Goal: Find specific page/section: Find specific page/section

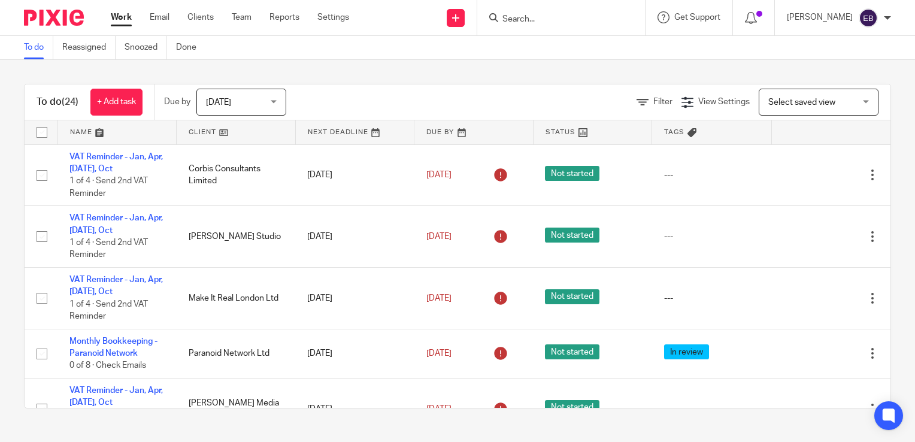
click at [552, 11] on form at bounding box center [564, 17] width 127 height 15
click at [558, 11] on form at bounding box center [564, 17] width 127 height 15
click at [564, 22] on input "Search" at bounding box center [555, 19] width 108 height 11
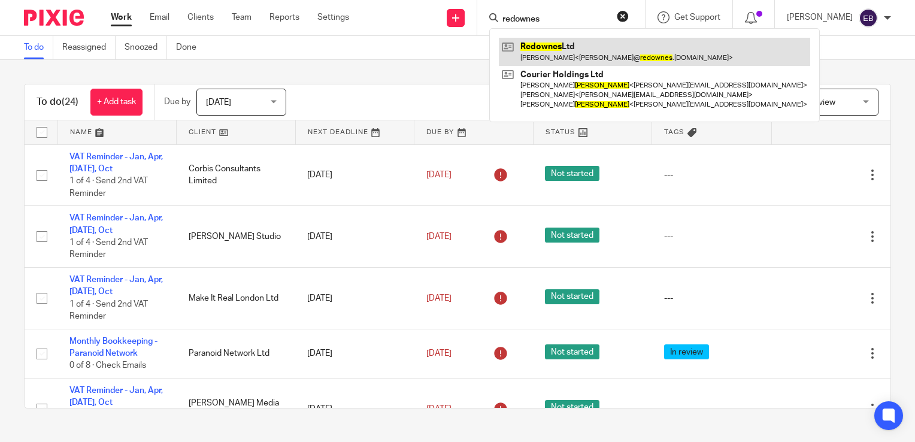
type input "redownes"
click at [589, 52] on link at bounding box center [654, 52] width 311 height 28
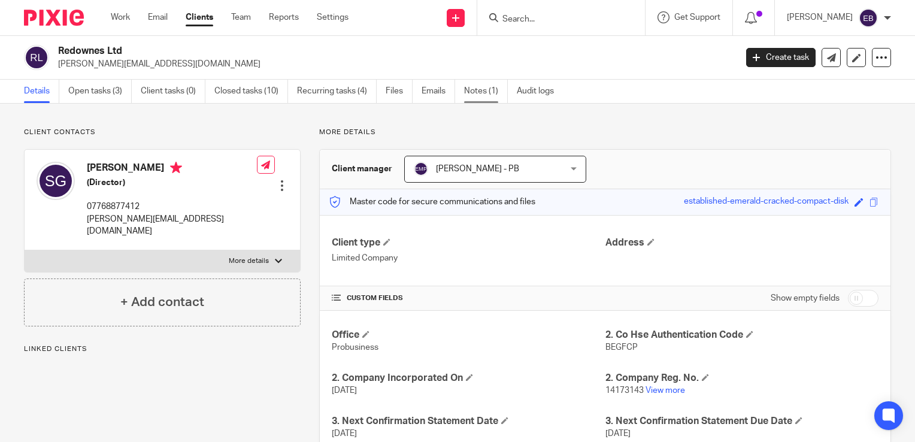
click at [480, 98] on link "Notes (1)" at bounding box center [486, 91] width 44 height 23
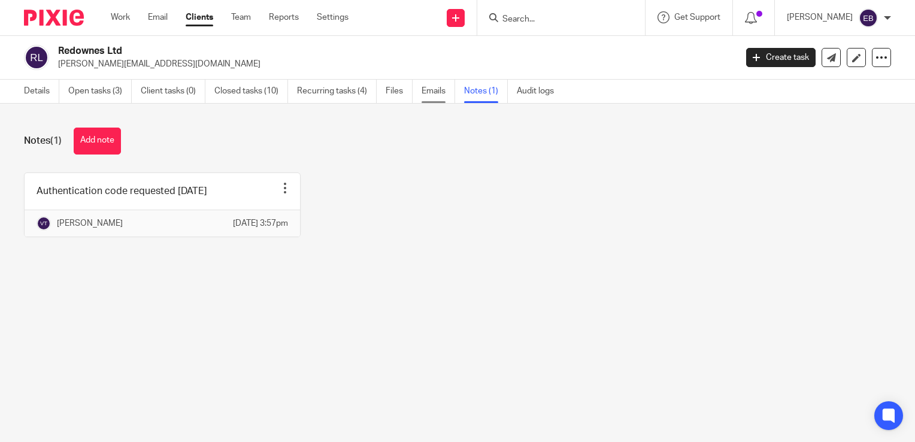
click at [441, 96] on link "Emails" at bounding box center [438, 91] width 34 height 23
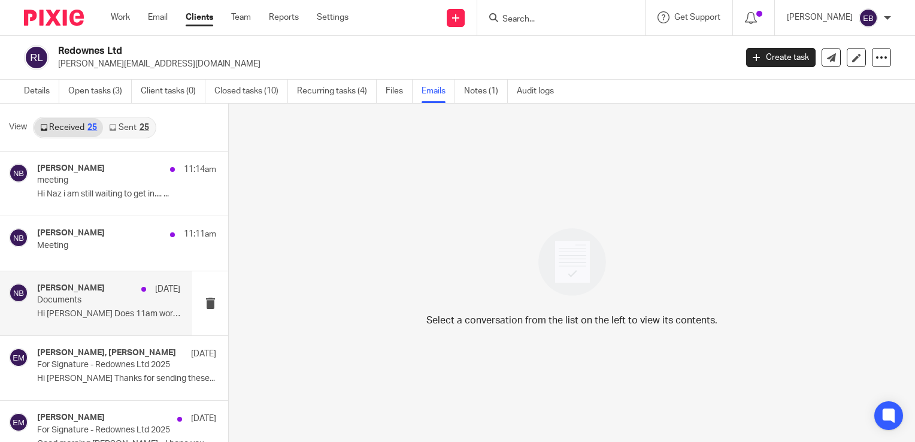
click at [107, 317] on p "Hi Nas Does 11am work for you? I..." at bounding box center [108, 314] width 143 height 10
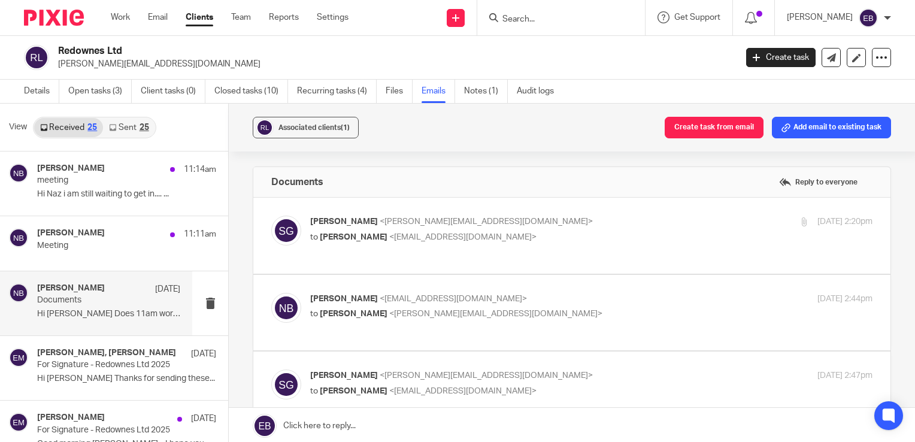
click at [550, 205] on label at bounding box center [571, 236] width 637 height 76
click at [271, 215] on input "checkbox" at bounding box center [271, 215] width 1 height 1
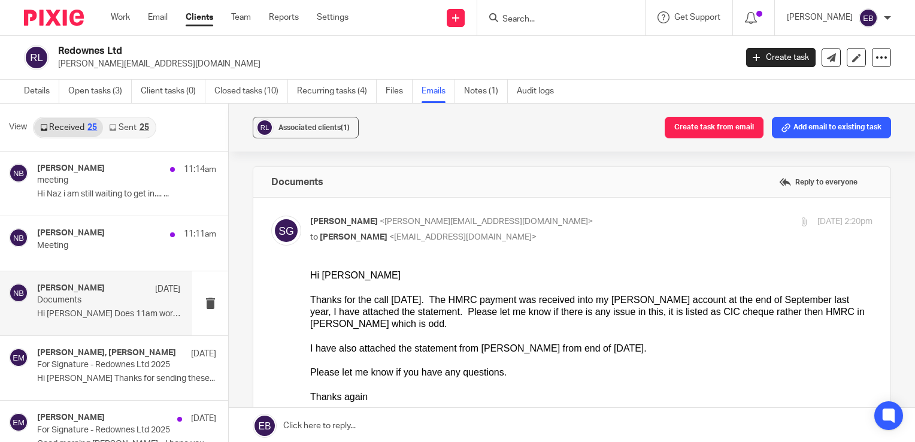
click at [548, 214] on label at bounding box center [571, 378] width 637 height 360
click at [271, 215] on input "checkbox" at bounding box center [271, 215] width 1 height 1
checkbox input "false"
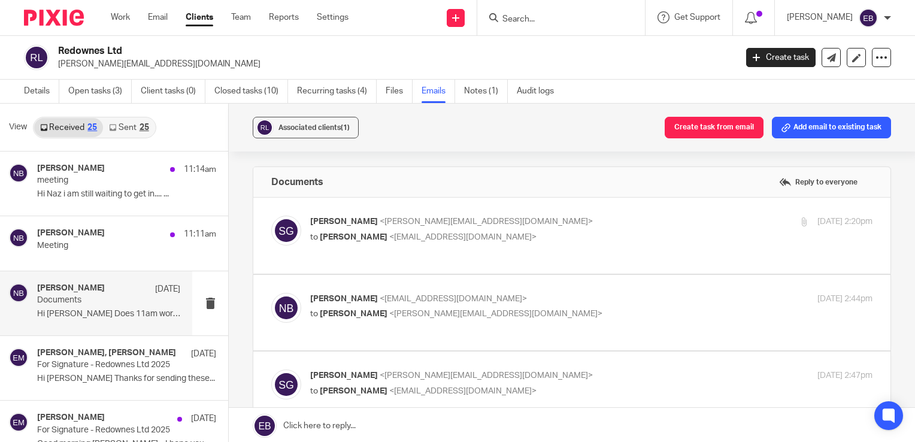
click at [545, 280] on label at bounding box center [571, 313] width 637 height 76
click at [271, 292] on input "checkbox" at bounding box center [271, 292] width 1 height 1
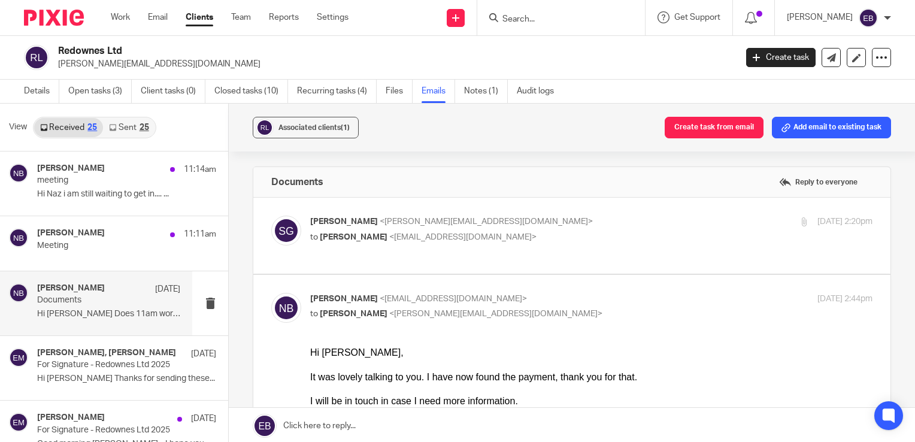
click at [271, 292] on input "checkbox" at bounding box center [271, 292] width 1 height 1
checkbox input "false"
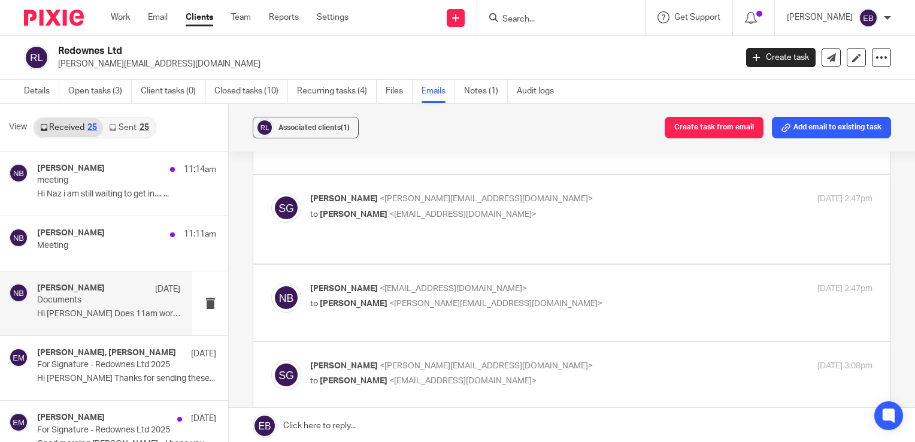
scroll to position [180, 0]
click at [551, 199] on p "sharon grimster <sharon@redownes.co.uk>" at bounding box center [497, 196] width 375 height 13
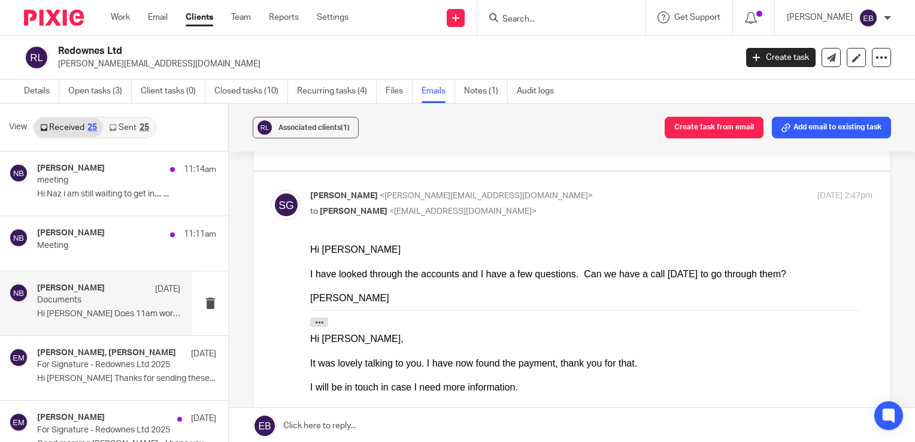
scroll to position [0, 0]
click at [551, 199] on p "sharon grimster <sharon@redownes.co.uk>" at bounding box center [497, 196] width 375 height 13
checkbox input "false"
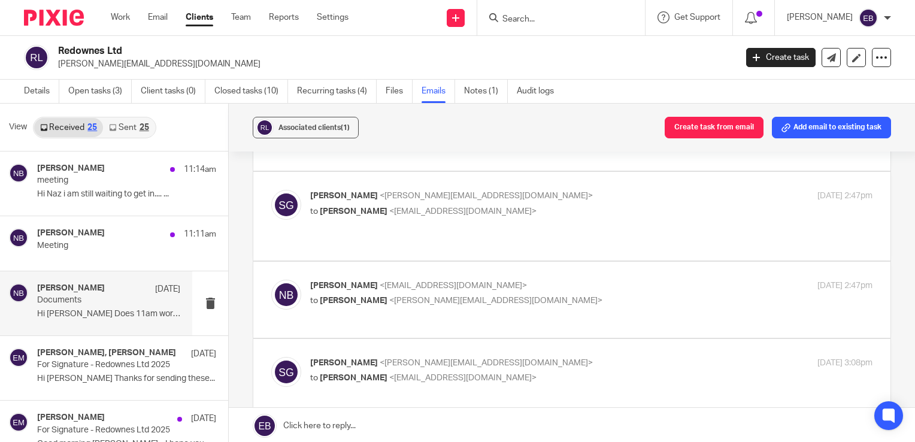
click at [558, 280] on p "Nas Bashir <nasbashir@probusinessuk.com>" at bounding box center [497, 286] width 375 height 13
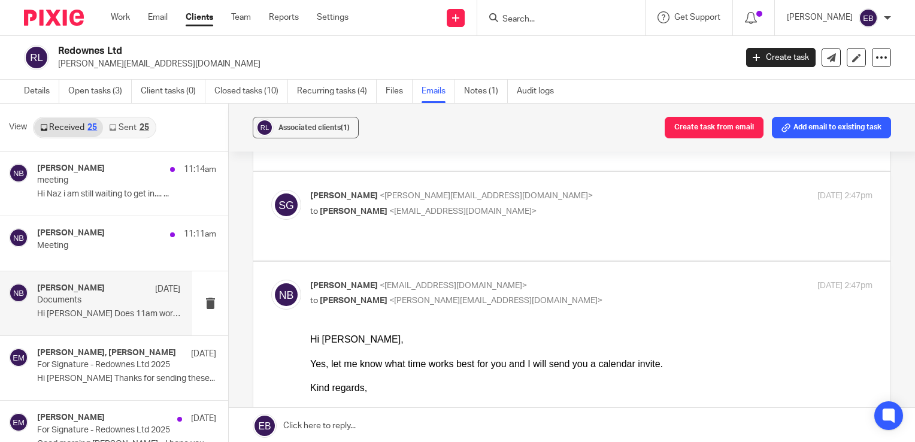
click at [558, 280] on p "Nas Bashir <nasbashir@probusinessuk.com>" at bounding box center [497, 286] width 375 height 13
checkbox input "false"
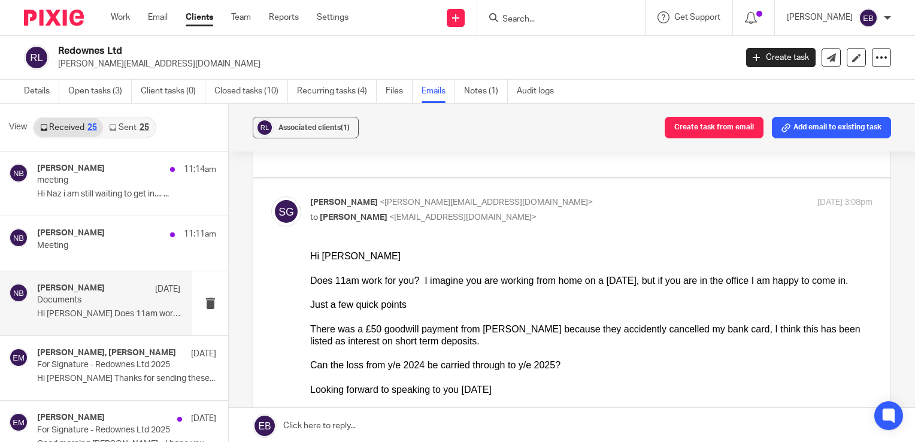
scroll to position [359, 0]
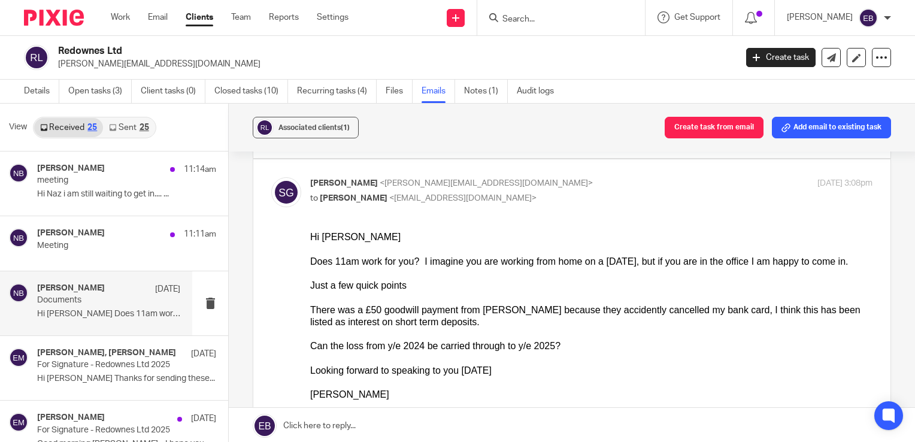
click at [536, 190] on div "sharon grimster <sharon@redownes.co.uk> to Nas Bashir <nasbashir@probusinessuk.…" at bounding box center [497, 191] width 375 height 28
checkbox input "false"
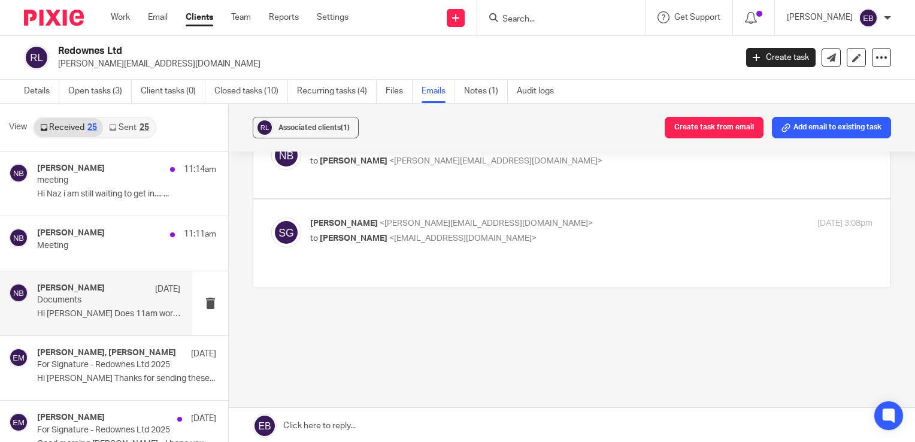
scroll to position [306, 0]
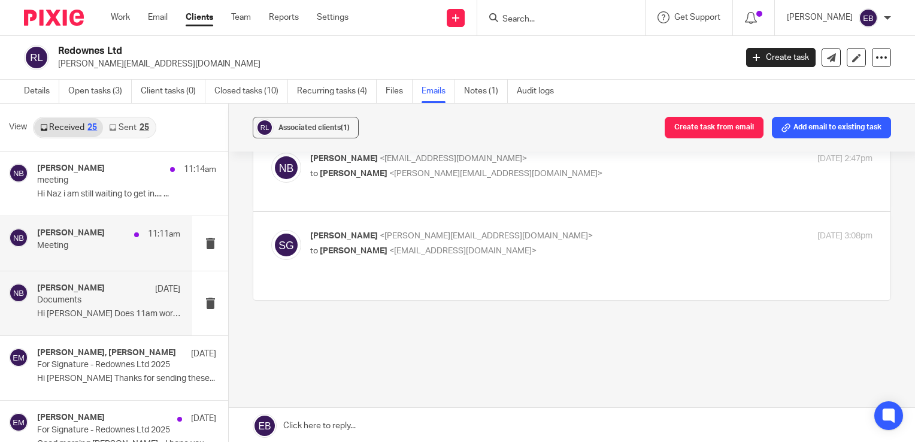
click at [99, 235] on div "Nas Bashir 11:11am" at bounding box center [108, 234] width 143 height 12
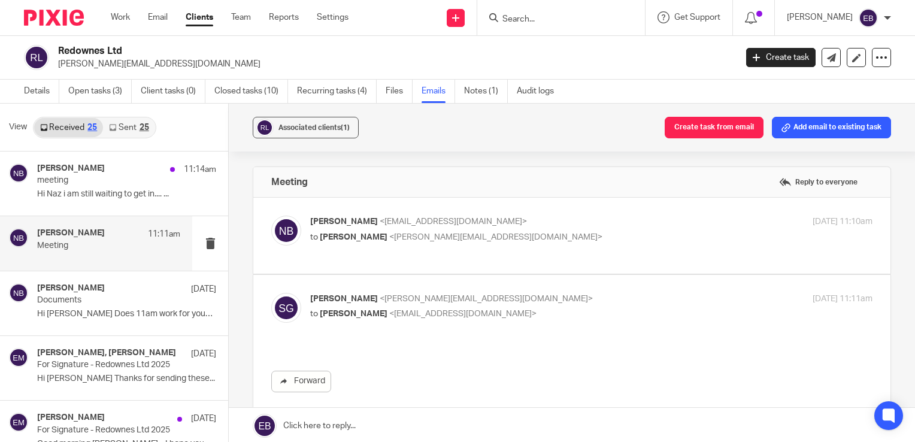
scroll to position [0, 0]
click at [512, 210] on label at bounding box center [571, 236] width 637 height 76
click at [271, 215] on input "checkbox" at bounding box center [271, 215] width 1 height 1
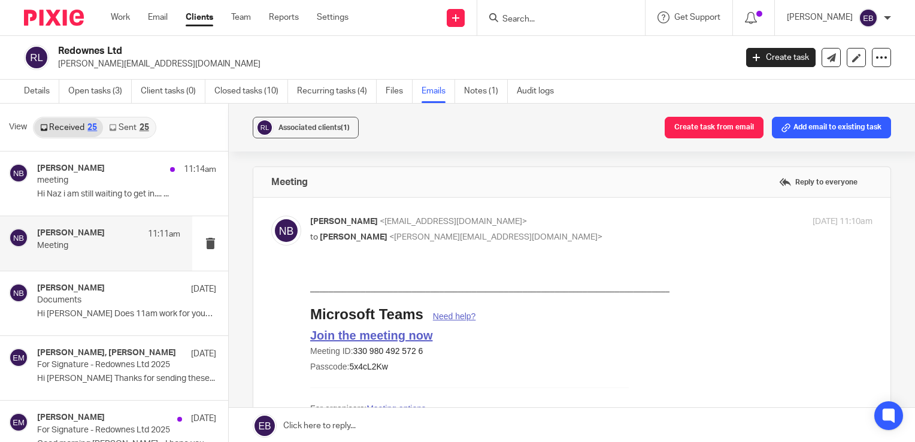
click at [529, 213] on label at bounding box center [571, 363] width 637 height 331
click at [271, 215] on input "checkbox" at bounding box center [271, 215] width 1 height 1
checkbox input "false"
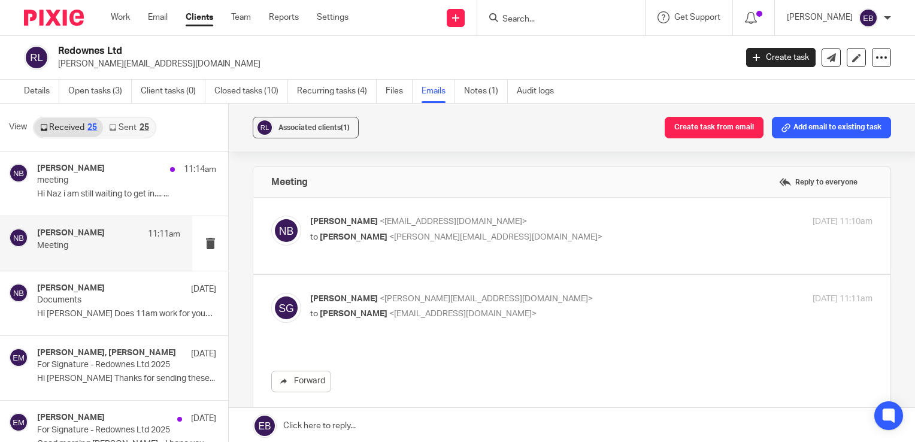
click at [518, 303] on p "sharon grimster <sharon@redownes.co.uk>" at bounding box center [497, 299] width 375 height 13
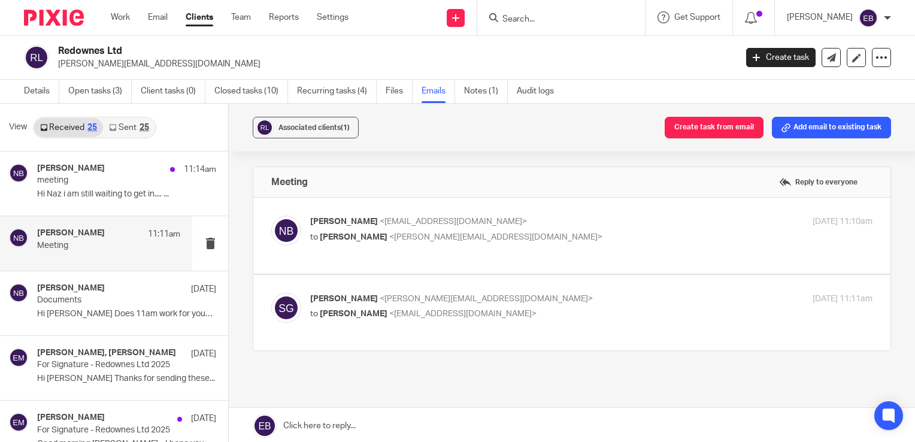
click at [524, 296] on p "sharon grimster <sharon@redownes.co.uk>" at bounding box center [497, 299] width 375 height 13
checkbox input "true"
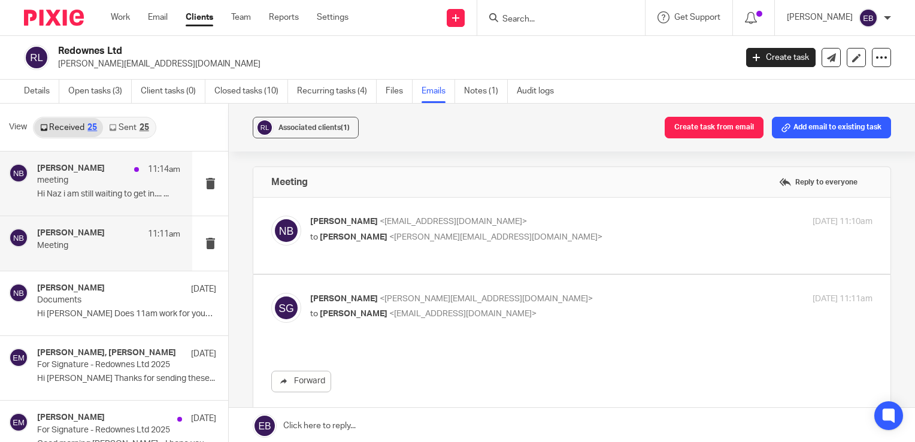
click at [132, 202] on div "Nas Bashir 11:14am meeting Hi Naz i am still waiting to get in.... ..." at bounding box center [96, 183] width 192 height 64
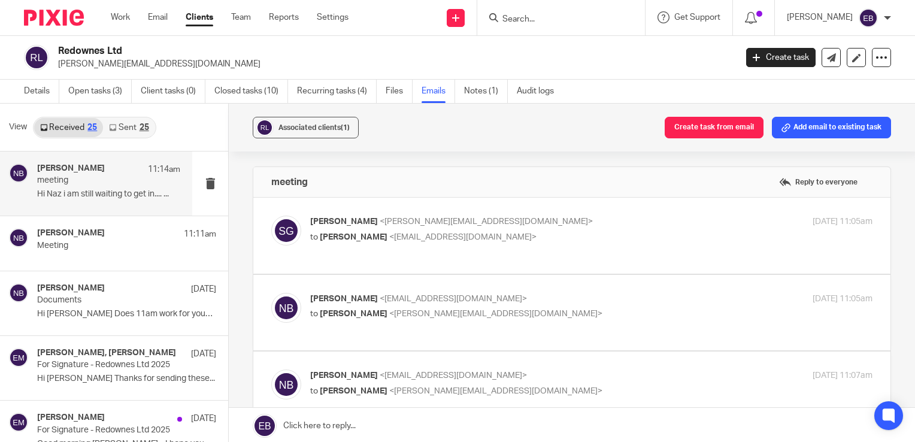
click at [547, 227] on div "sharon grimster <sharon@redownes.co.uk> to Nas Bashir <nasbashir@probusinessuk.…" at bounding box center [497, 229] width 375 height 28
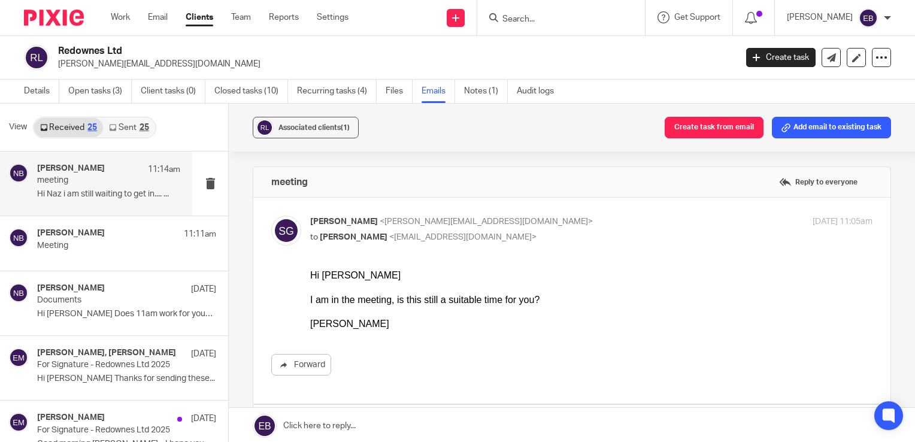
click at [547, 226] on p "sharon grimster <sharon@redownes.co.uk>" at bounding box center [497, 221] width 375 height 13
checkbox input "false"
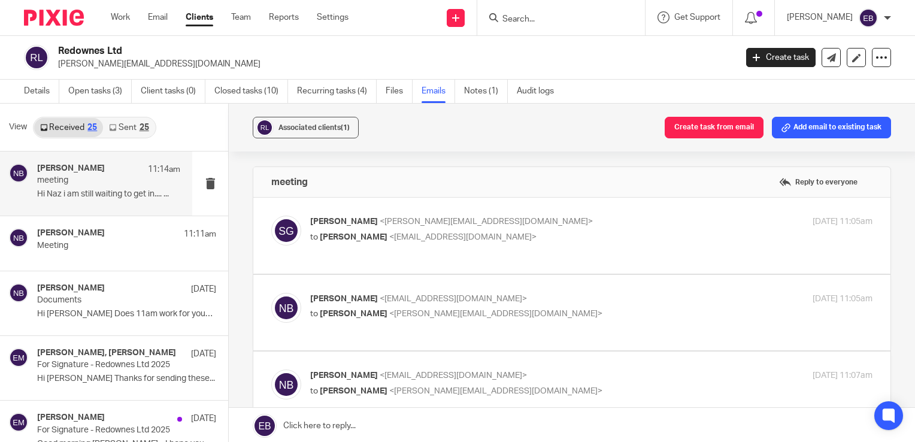
click at [563, 290] on label at bounding box center [571, 313] width 637 height 76
click at [271, 292] on input "checkbox" at bounding box center [271, 292] width 1 height 1
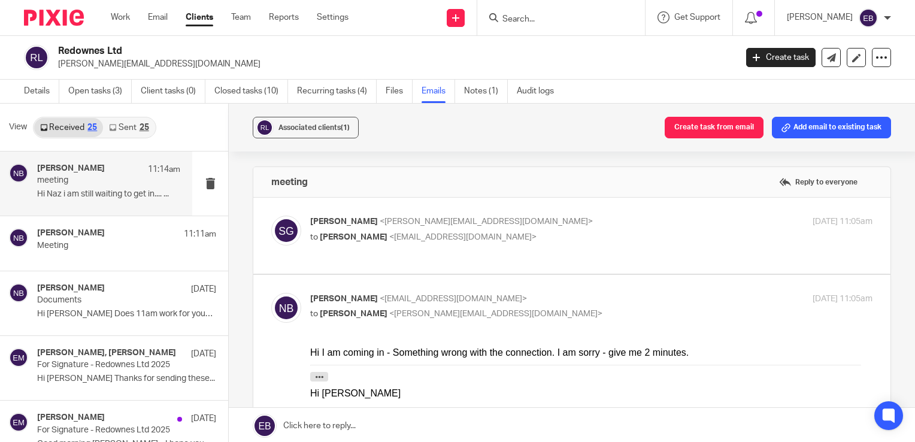
click at [569, 296] on p "Nas Bashir <nasbashir@probusinessuk.com>" at bounding box center [497, 299] width 375 height 13
checkbox input "false"
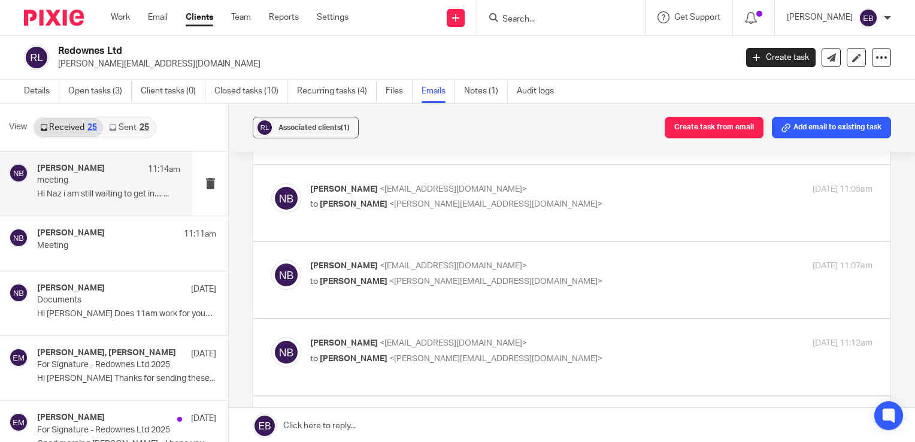
scroll to position [120, 0]
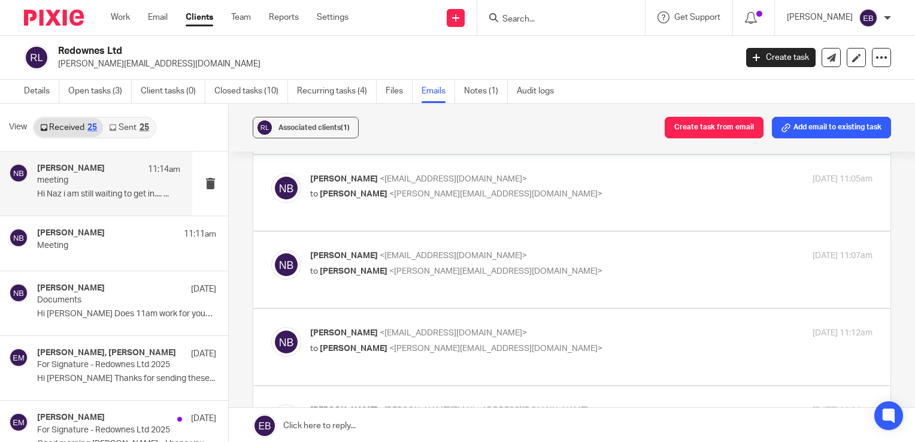
click at [570, 265] on p "to sharon grimster <sharon@redownes.co.uk>" at bounding box center [497, 271] width 375 height 13
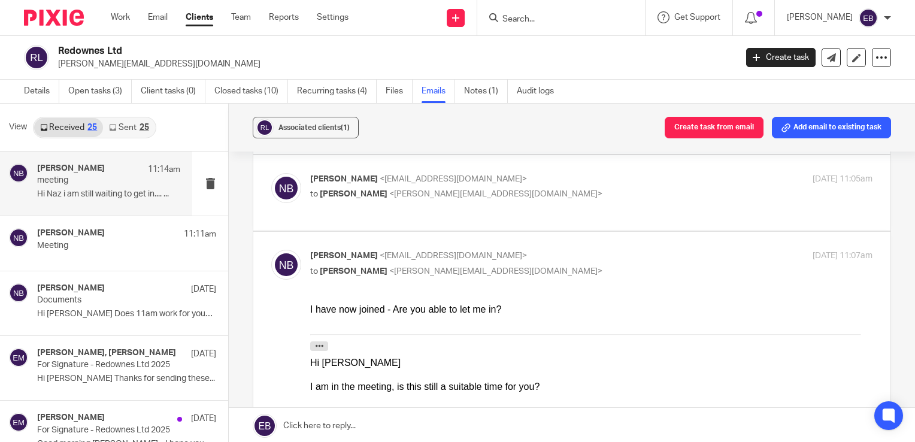
scroll to position [0, 0]
click at [577, 253] on p "Nas Bashir <nasbashir@probusinessuk.com>" at bounding box center [497, 256] width 375 height 13
checkbox input "false"
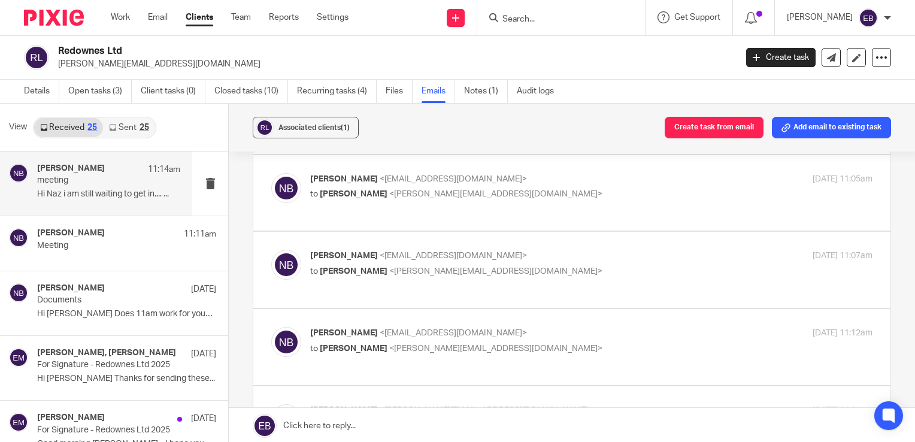
click at [558, 324] on label at bounding box center [571, 347] width 637 height 76
click at [271, 326] on input "checkbox" at bounding box center [271, 326] width 1 height 1
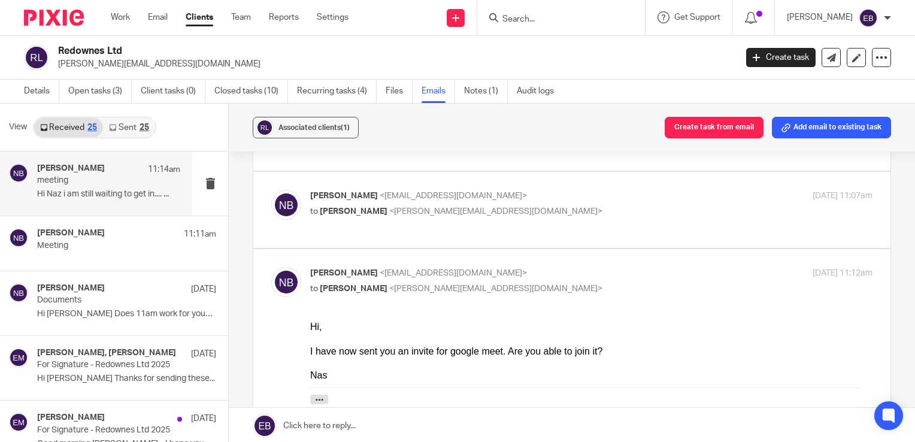
click at [563, 267] on p "Nas Bashir <nasbashir@probusinessuk.com>" at bounding box center [497, 273] width 375 height 13
checkbox input "false"
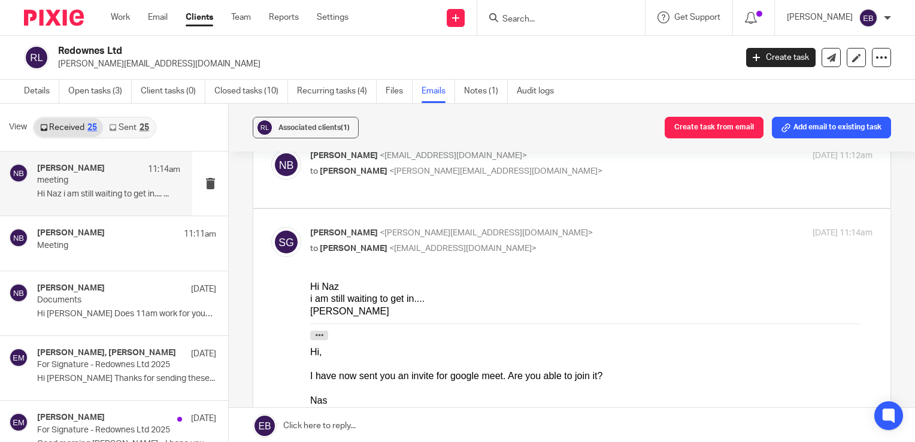
scroll to position [299, 0]
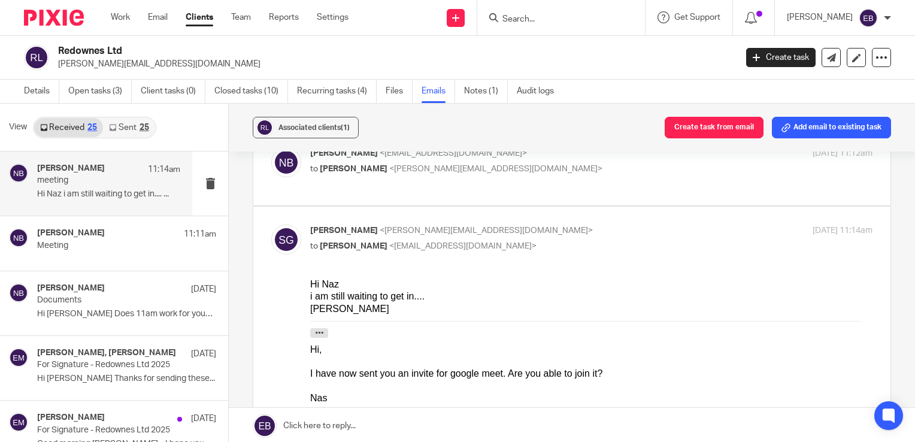
click at [563, 229] on p "sharon grimster <sharon@redownes.co.uk>" at bounding box center [497, 230] width 375 height 13
checkbox input "false"
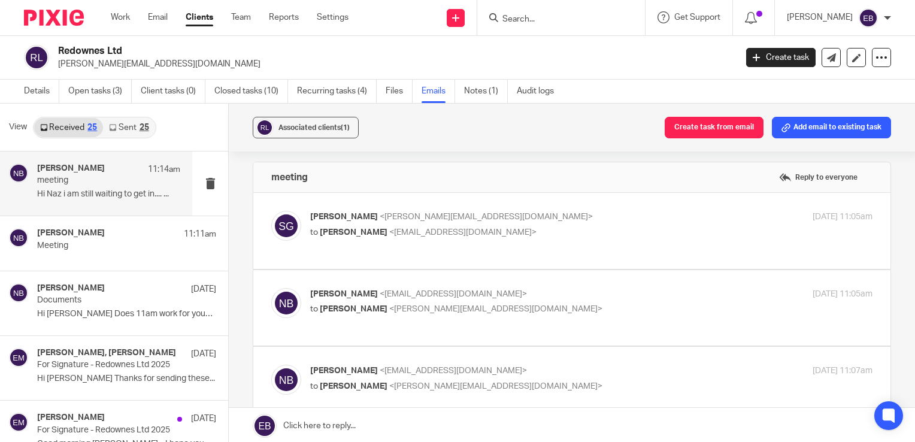
scroll to position [0, 0]
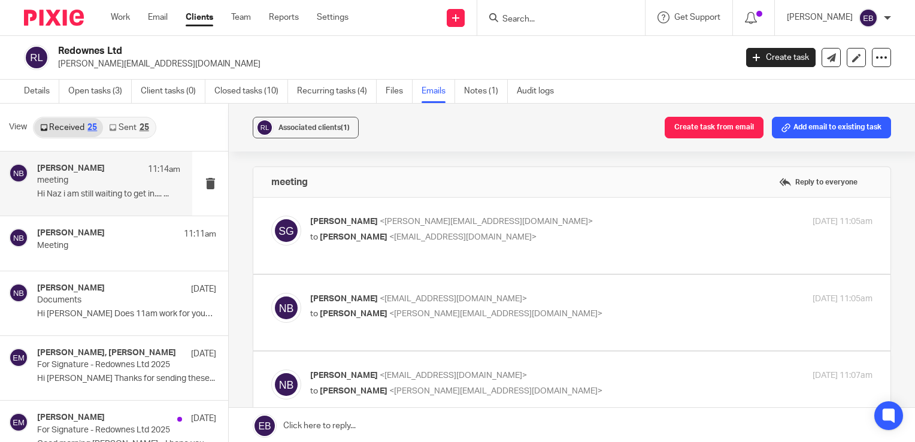
click at [127, 123] on link "Sent 25" at bounding box center [128, 127] width 51 height 19
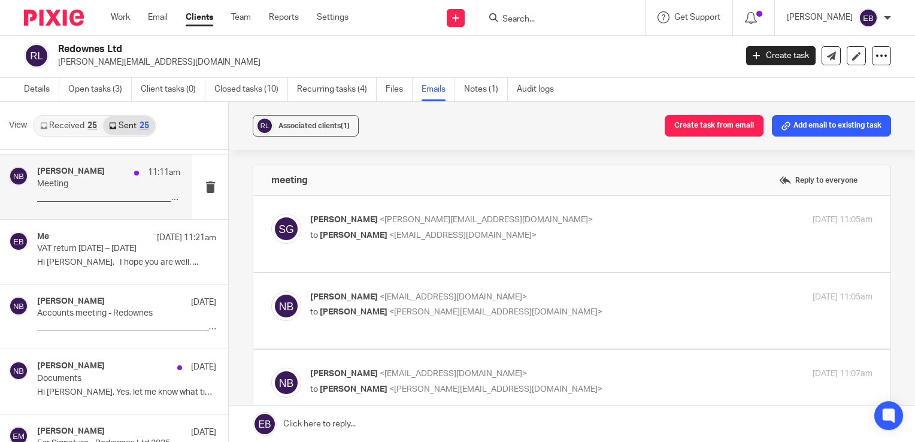
scroll to position [120, 0]
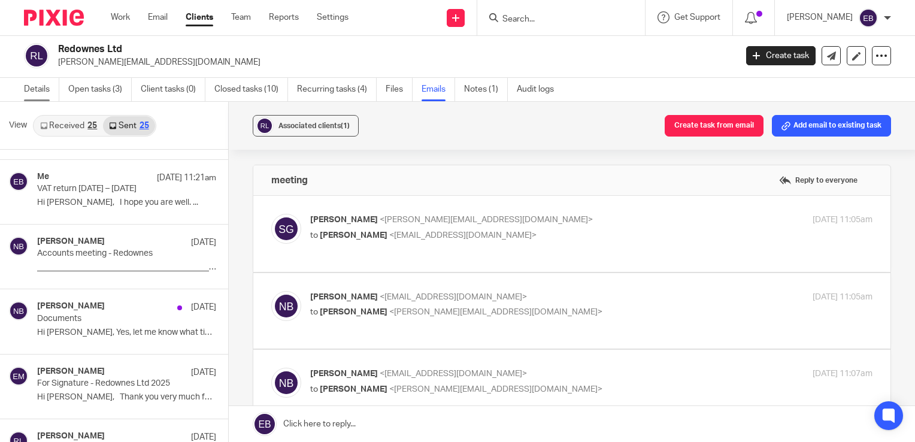
click at [38, 84] on link "Details" at bounding box center [41, 89] width 35 height 23
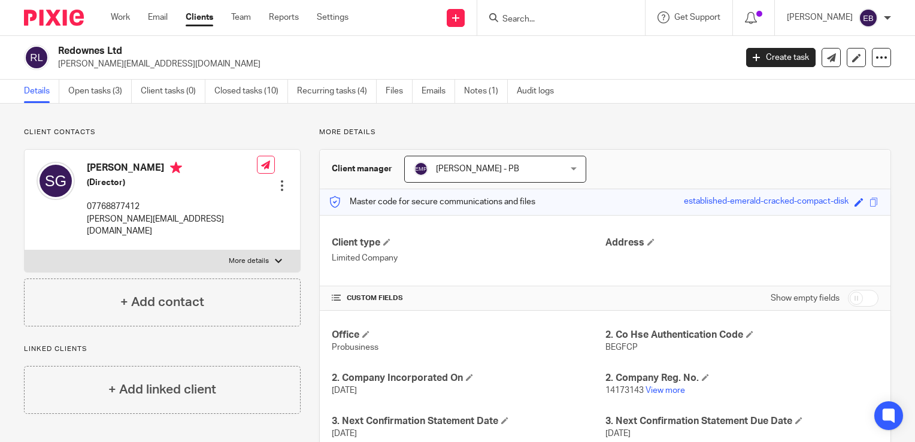
click at [579, 24] on input "Search" at bounding box center [555, 19] width 108 height 11
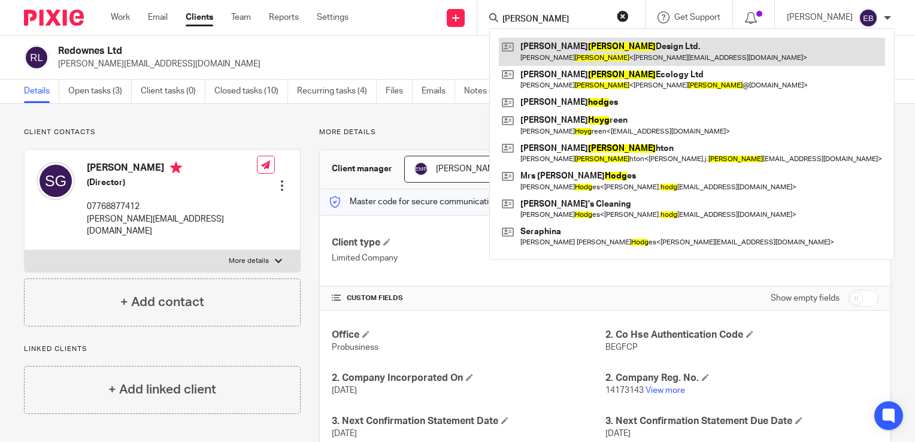
type input "hogg"
click at [553, 55] on link at bounding box center [692, 52] width 386 height 28
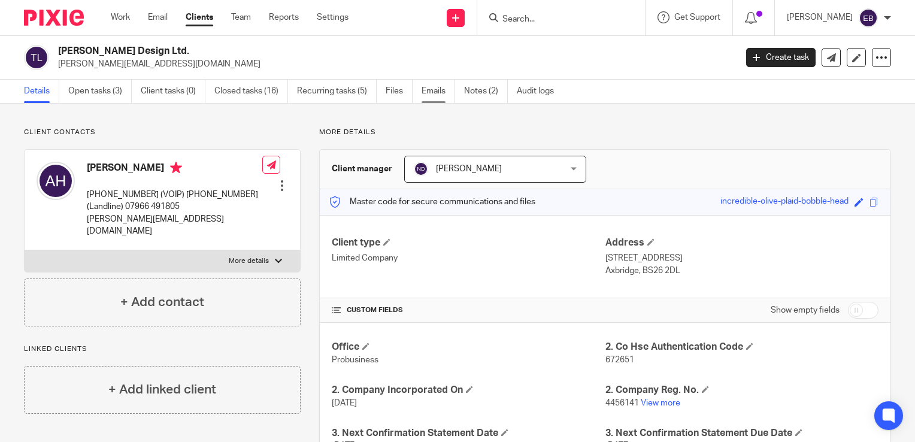
click at [444, 93] on link "Emails" at bounding box center [438, 91] width 34 height 23
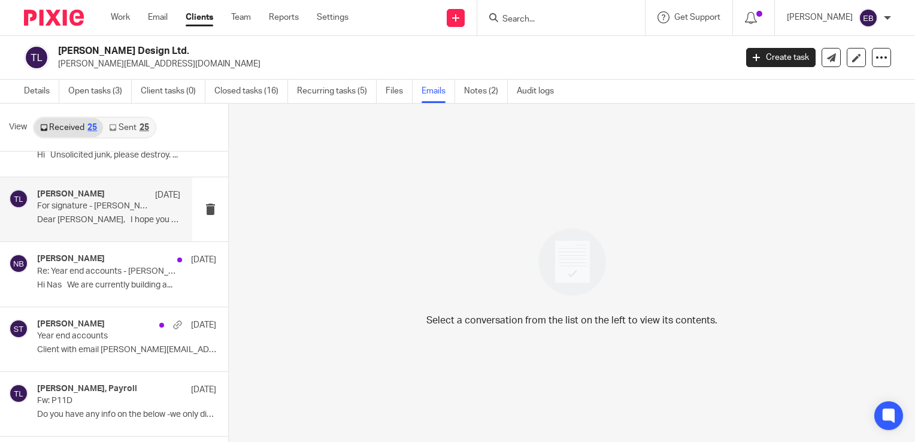
scroll to position [299, 0]
click at [115, 19] on link "Work" at bounding box center [120, 17] width 19 height 12
